Goal: Use online tool/utility

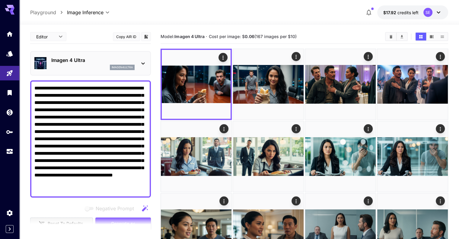
scroll to position [11, 0]
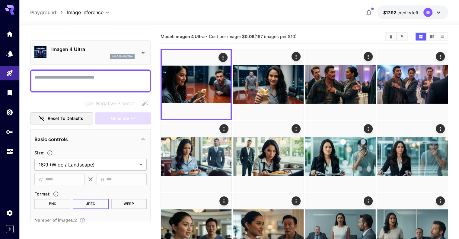
paste textarea "**********"
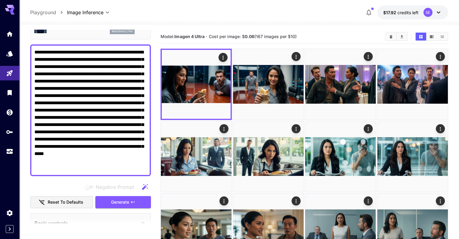
scroll to position [101, 0]
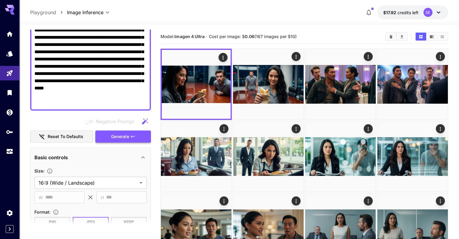
type textarea "**********"
click at [125, 136] on span "Generate" at bounding box center [120, 137] width 18 height 8
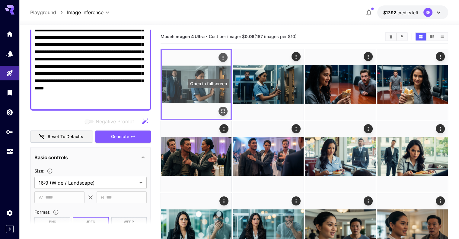
click at [220, 108] on icon "Open in fullscreen" at bounding box center [223, 111] width 6 height 6
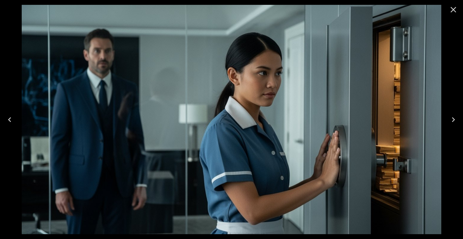
click at [454, 11] on icon "Close" at bounding box center [454, 10] width 10 height 10
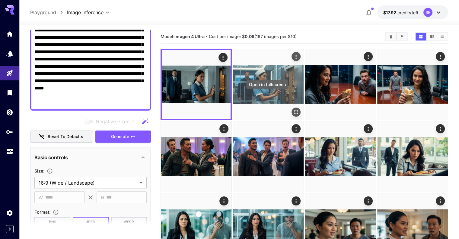
click at [266, 92] on div "Open in fullscreen" at bounding box center [267, 86] width 43 height 14
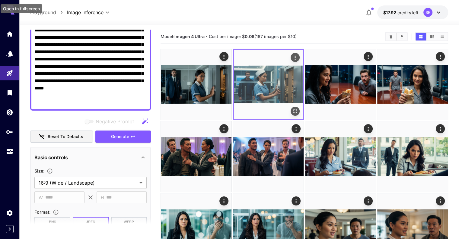
click at [292, 108] on icon "Open in fullscreen" at bounding box center [295, 111] width 6 height 6
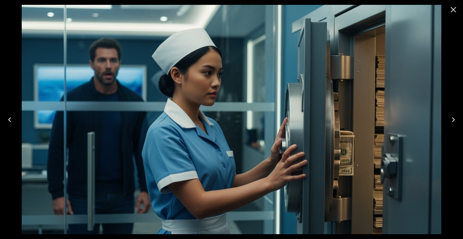
click at [454, 10] on icon "Close" at bounding box center [454, 10] width 6 height 6
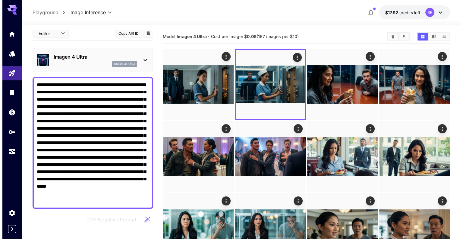
scroll to position [0, 0]
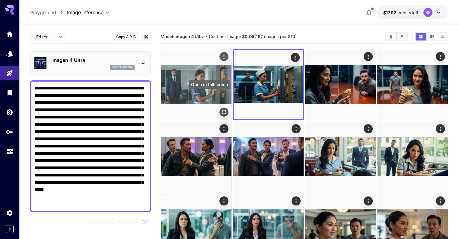
click at [221, 109] on icon "Open in fullscreen" at bounding box center [224, 112] width 6 height 6
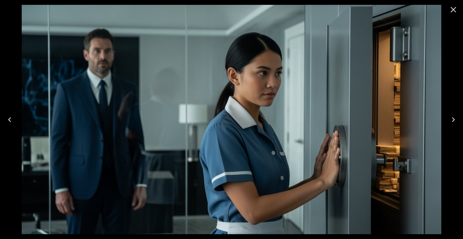
click at [454, 13] on icon "Close" at bounding box center [454, 10] width 10 height 10
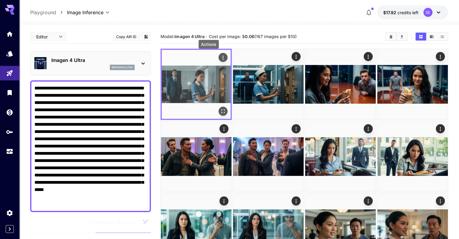
click at [220, 58] on icon "Actions" at bounding box center [223, 58] width 6 height 6
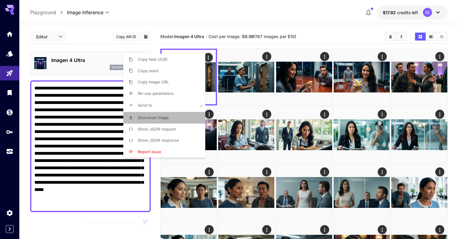
click at [189, 117] on li "Download Image" at bounding box center [166, 117] width 86 height 11
